Goal: Task Accomplishment & Management: Use online tool/utility

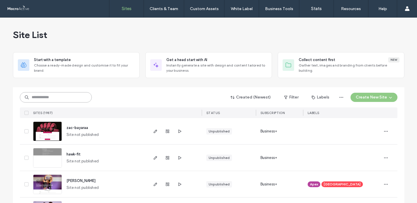
click at [63, 97] on input at bounding box center [56, 97] width 72 height 10
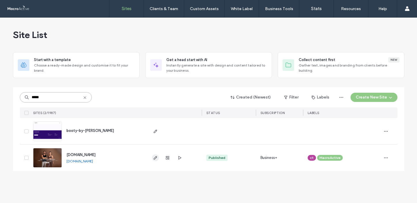
type input "*****"
click at [155, 158] on icon "button" at bounding box center [155, 158] width 5 height 5
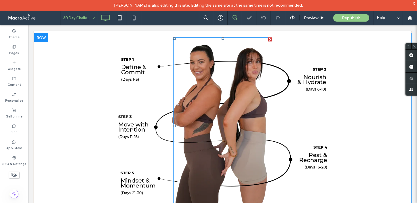
scroll to position [242, 0]
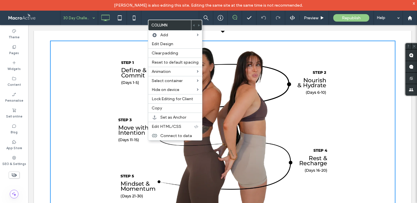
click at [227, 143] on div at bounding box center [222, 129] width 99 height 177
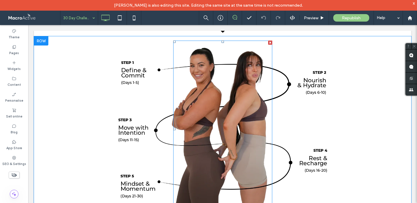
click at [222, 110] on div at bounding box center [222, 129] width 99 height 177
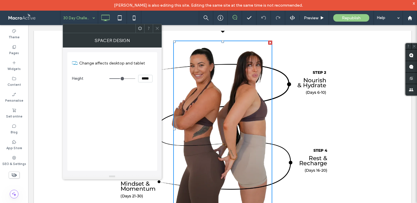
click at [291, 111] on div "Click To Paste" at bounding box center [223, 129] width 346 height 177
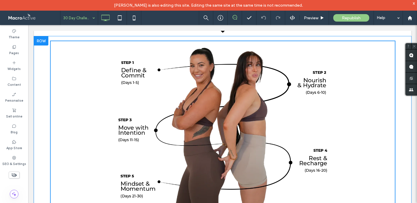
click at [292, 107] on div "Click To Paste" at bounding box center [223, 129] width 346 height 177
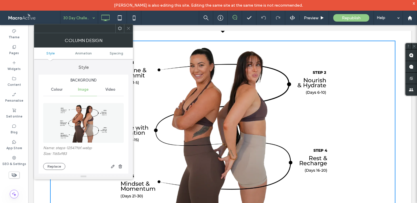
click at [158, 52] on div "Click To Paste" at bounding box center [223, 129] width 346 height 177
click at [129, 29] on icon at bounding box center [128, 28] width 4 height 4
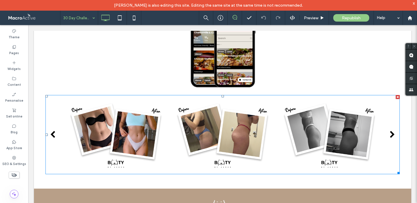
scroll to position [1071, 0]
